Goal: Go to known website: Access a specific website the user already knows

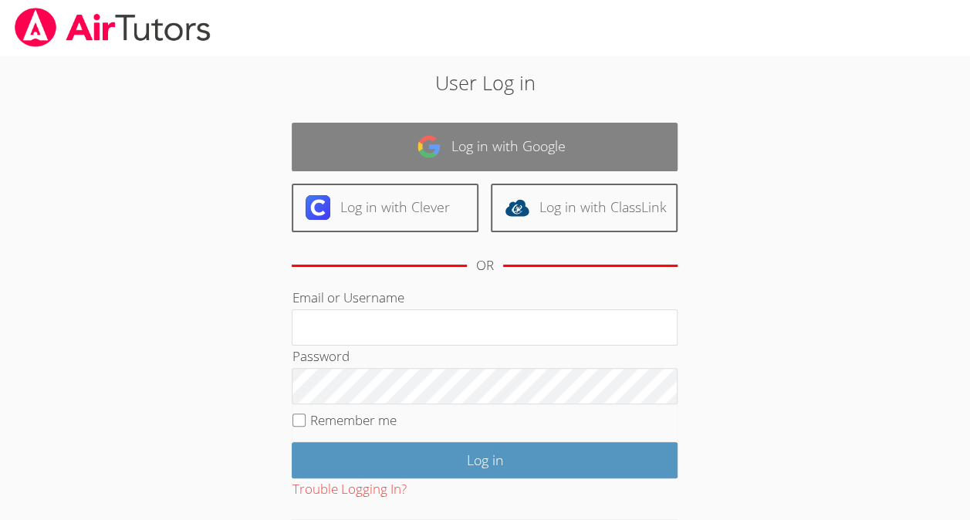
click at [514, 156] on link "Log in with Google" at bounding box center [485, 147] width 386 height 49
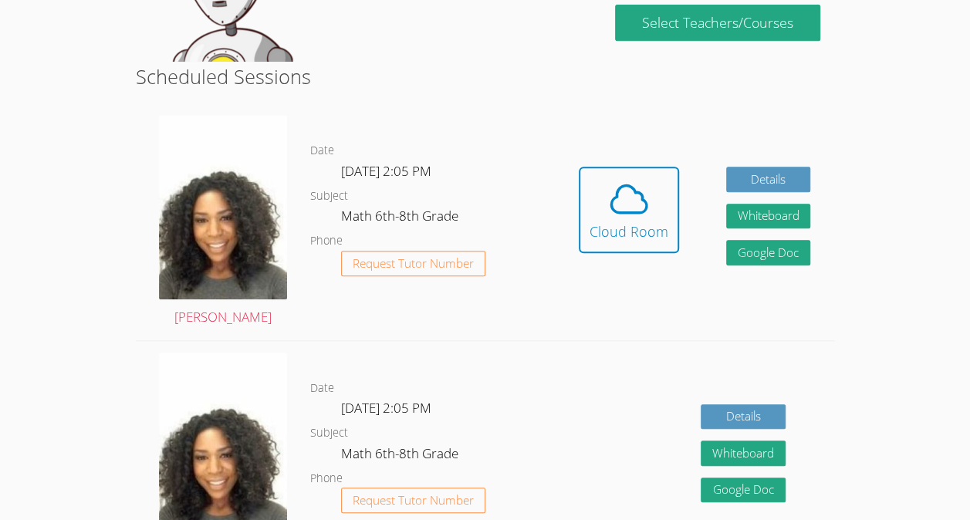
scroll to position [346, 0]
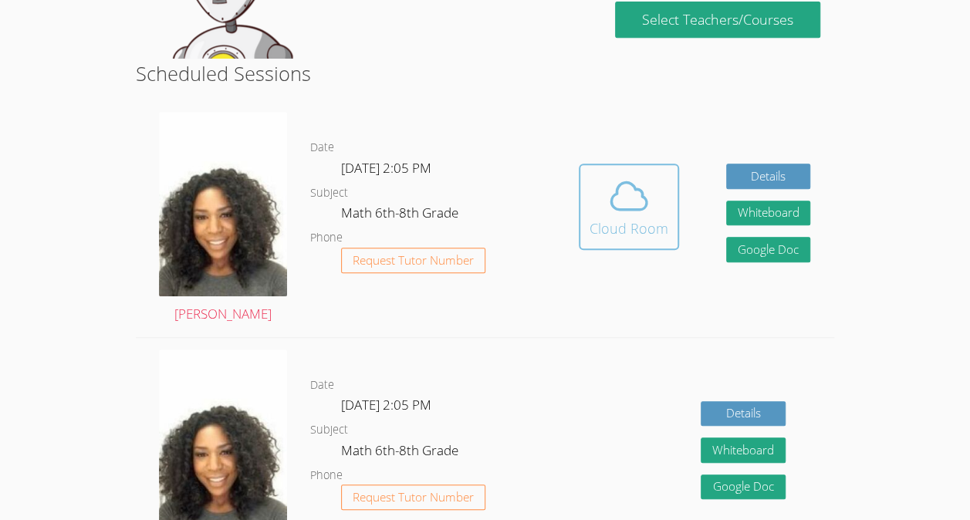
click at [630, 235] on div "Cloud Room" at bounding box center [629, 229] width 79 height 22
